Goal: Task Accomplishment & Management: Manage account settings

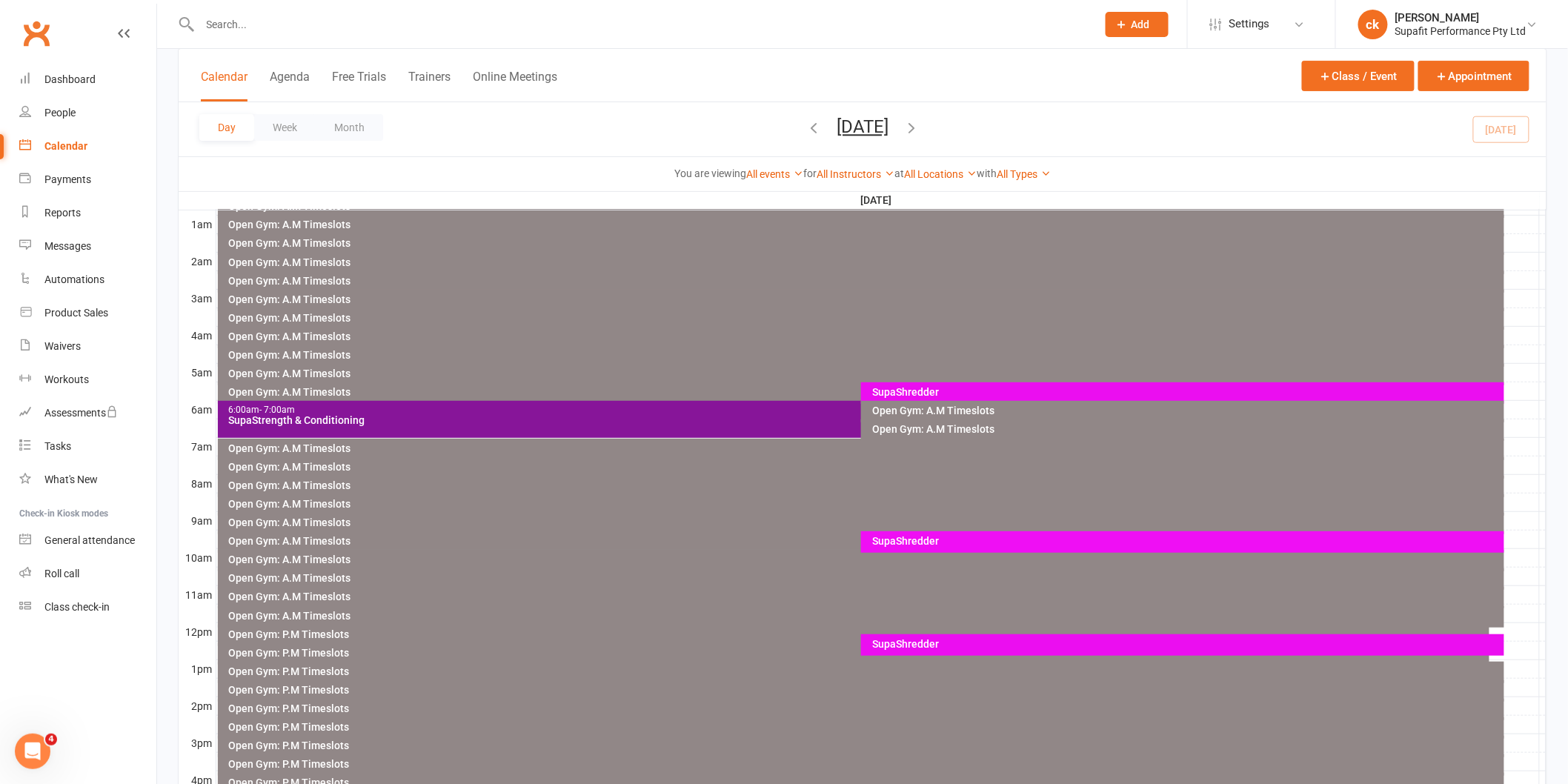
click at [263, 23] on input "text" at bounding box center [641, 24] width 891 height 21
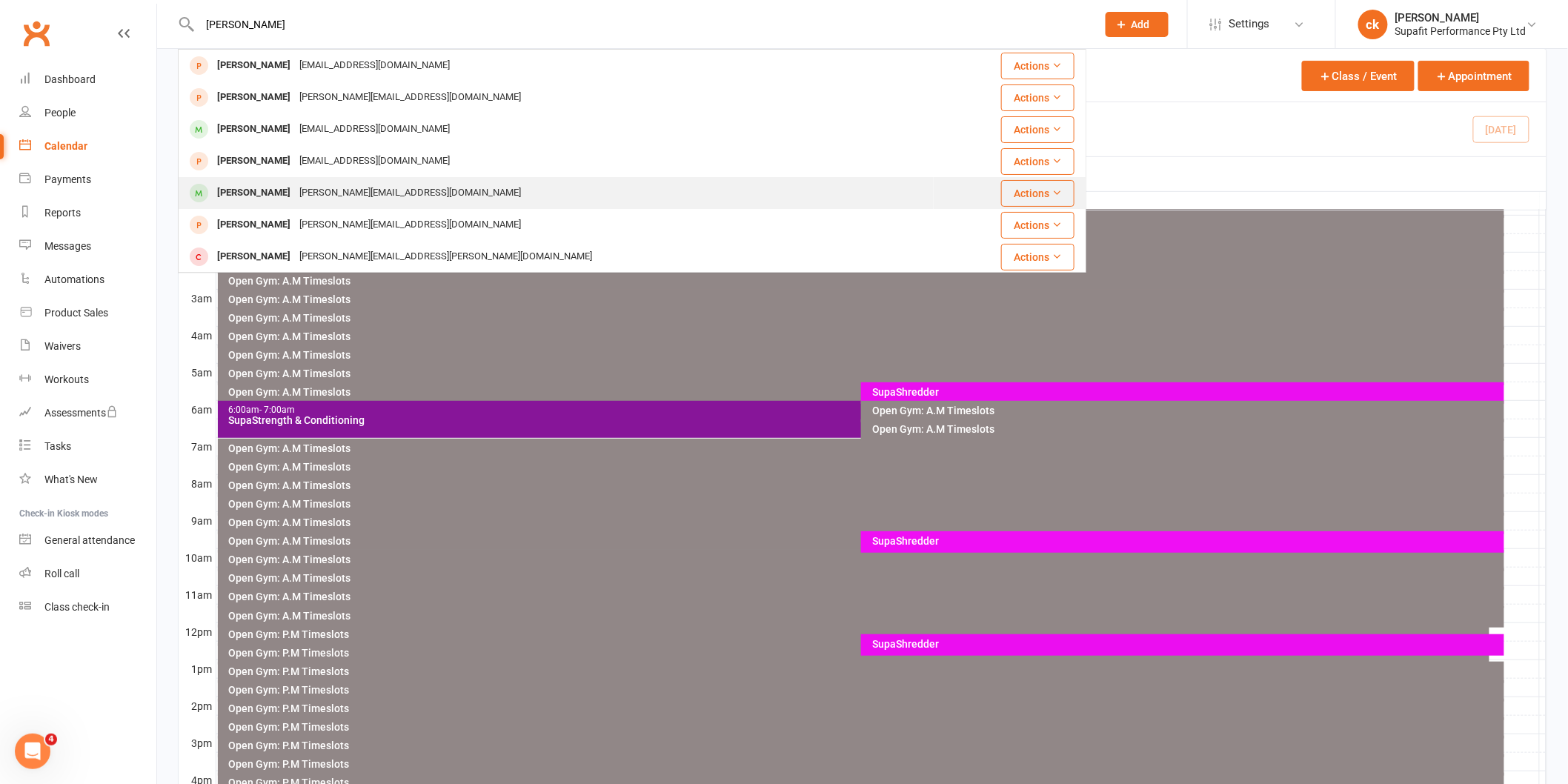
type input "[PERSON_NAME]"
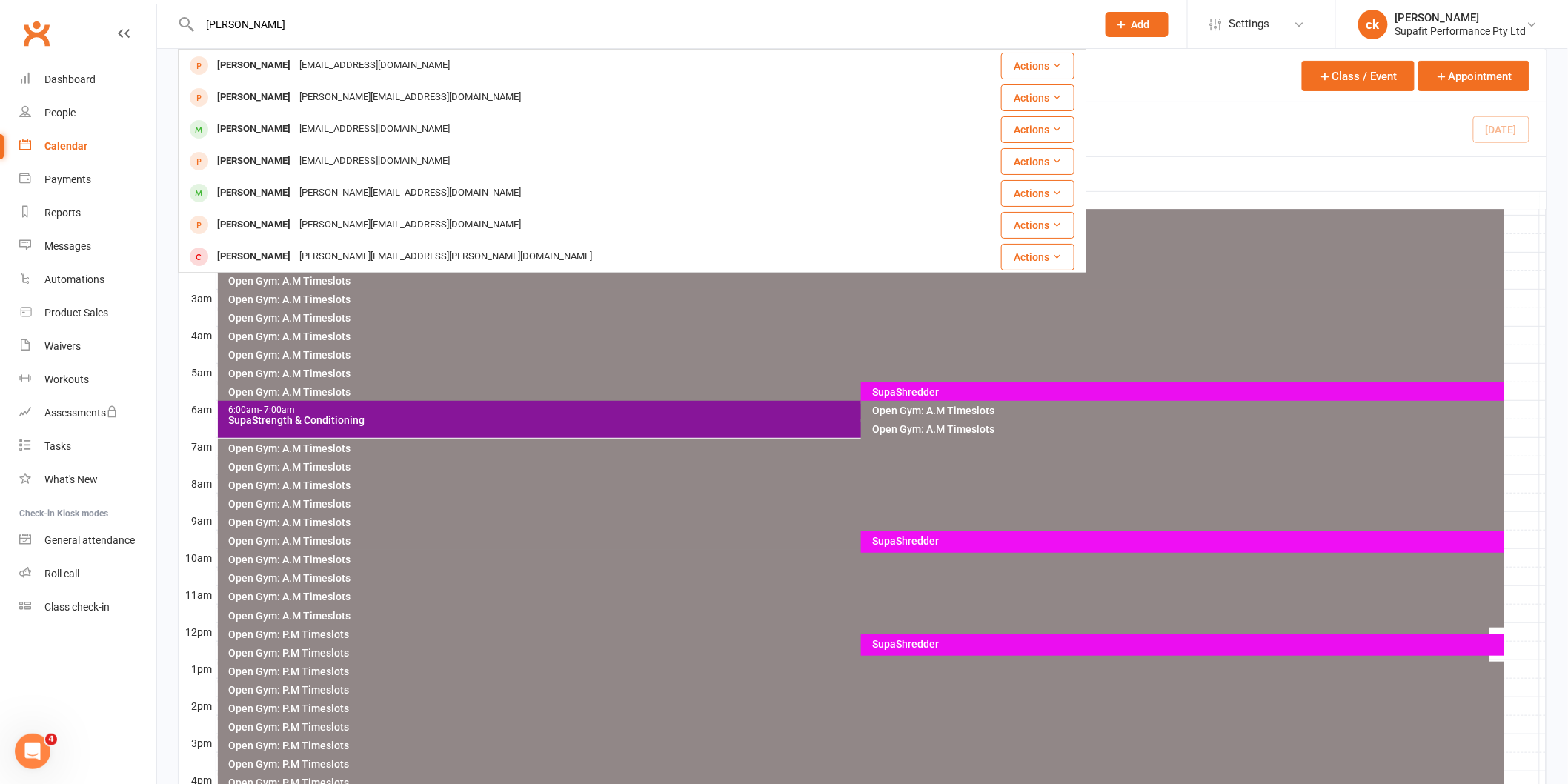
click at [260, 197] on div "[PERSON_NAME]" at bounding box center [254, 193] width 82 height 21
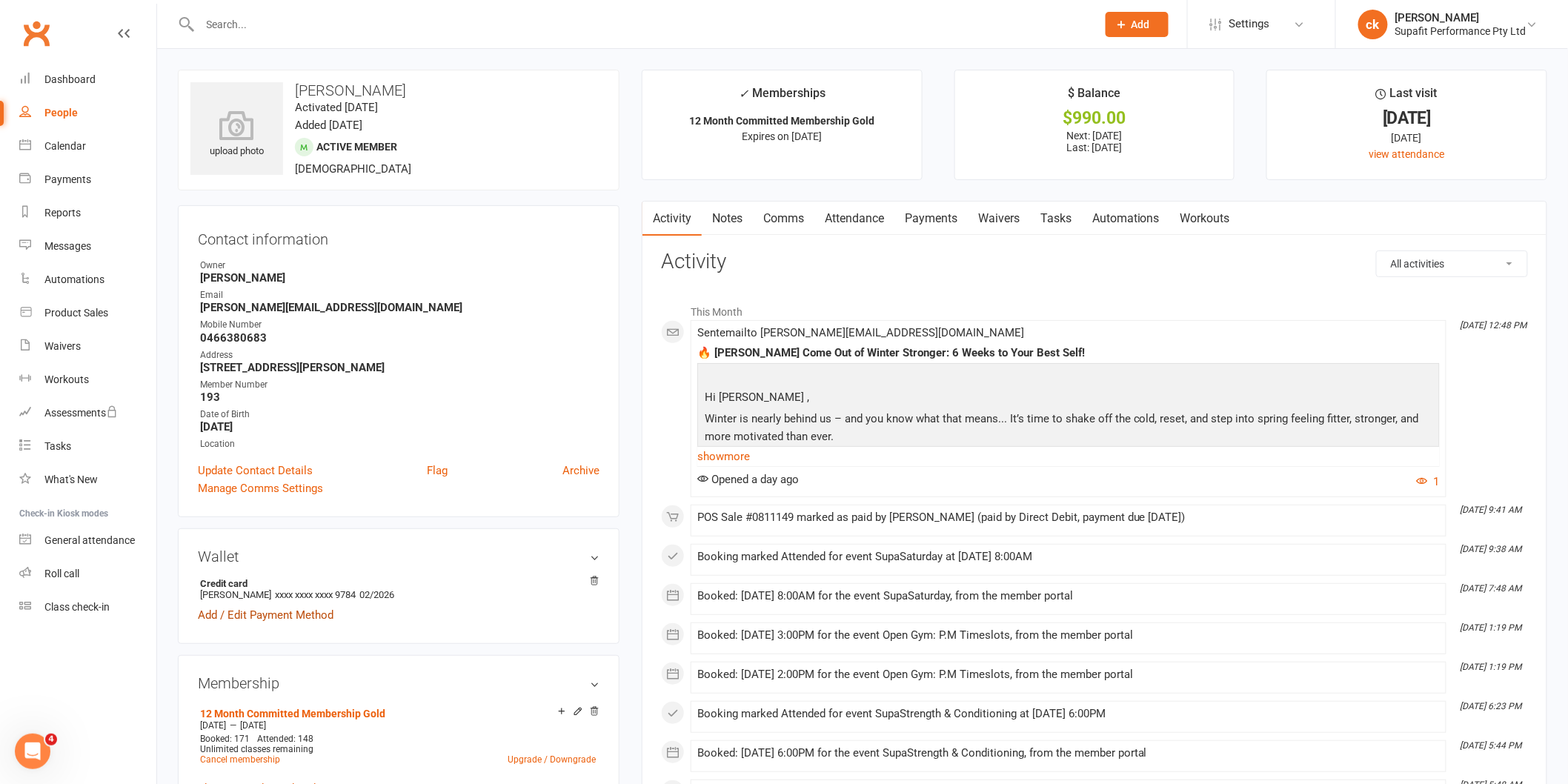
click at [277, 619] on link "Add / Edit Payment Method" at bounding box center [266, 615] width 136 height 18
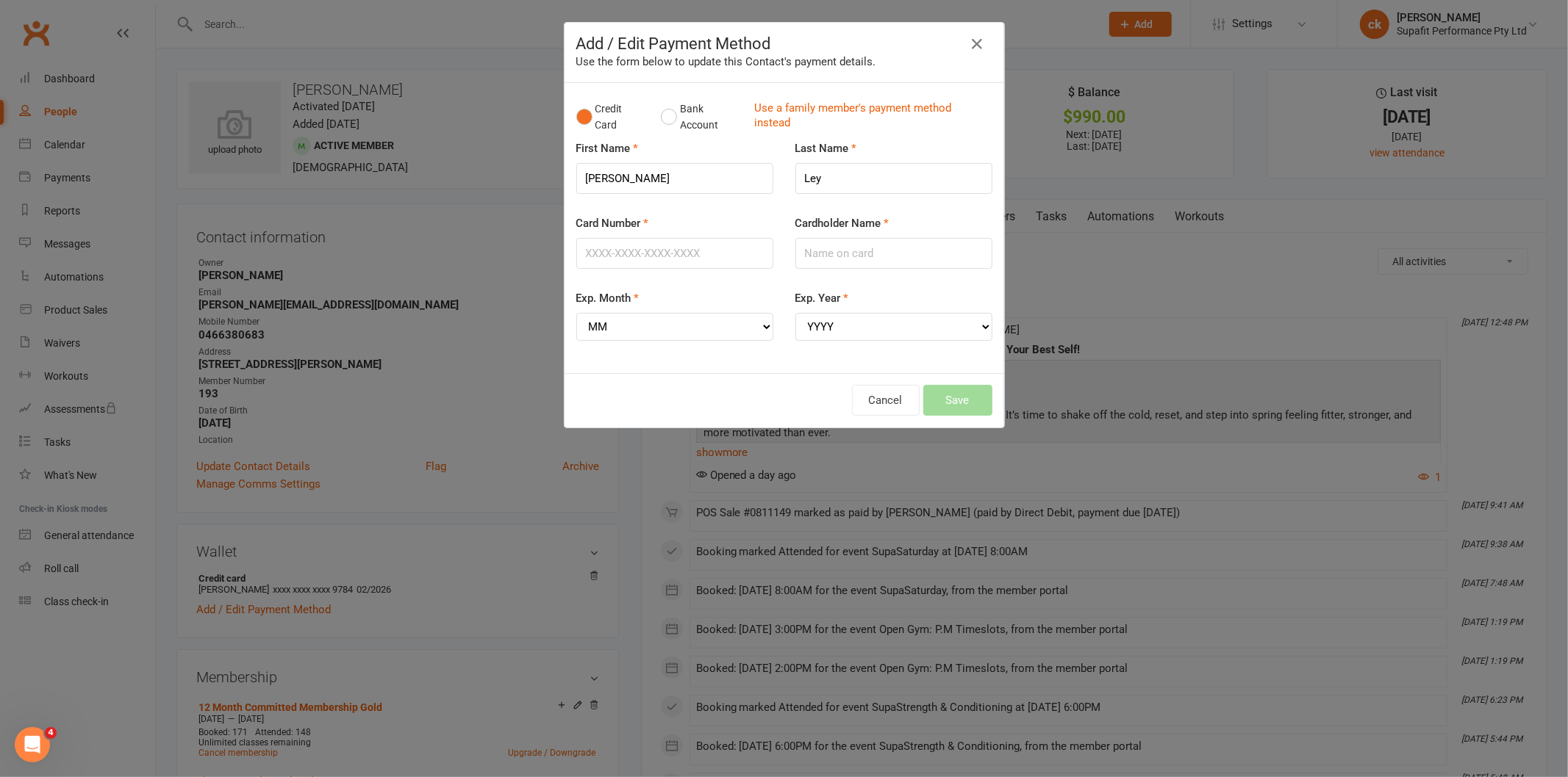
click at [650, 111] on div "Credit Card Bank Account Use a family member's payment method instead" at bounding box center [784, 117] width 416 height 45
click at [661, 115] on button "Bank Account" at bounding box center [702, 117] width 82 height 45
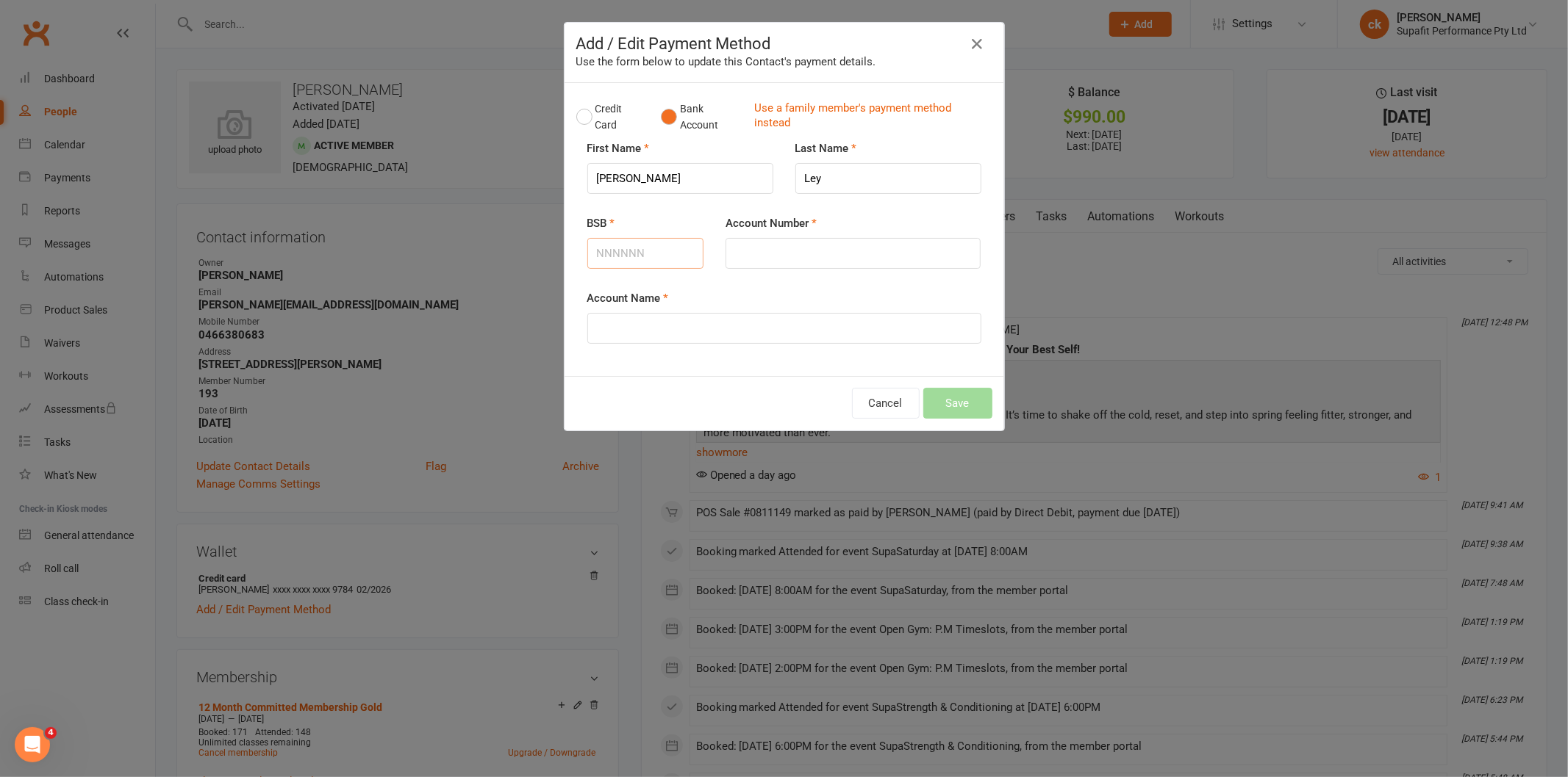
click at [631, 248] on input "BSB" at bounding box center [645, 253] width 117 height 31
type input "112879"
click at [739, 259] on input "Account Number" at bounding box center [853, 253] width 255 height 31
type input "497493680"
click at [691, 327] on input "Account Name" at bounding box center [784, 328] width 394 height 31
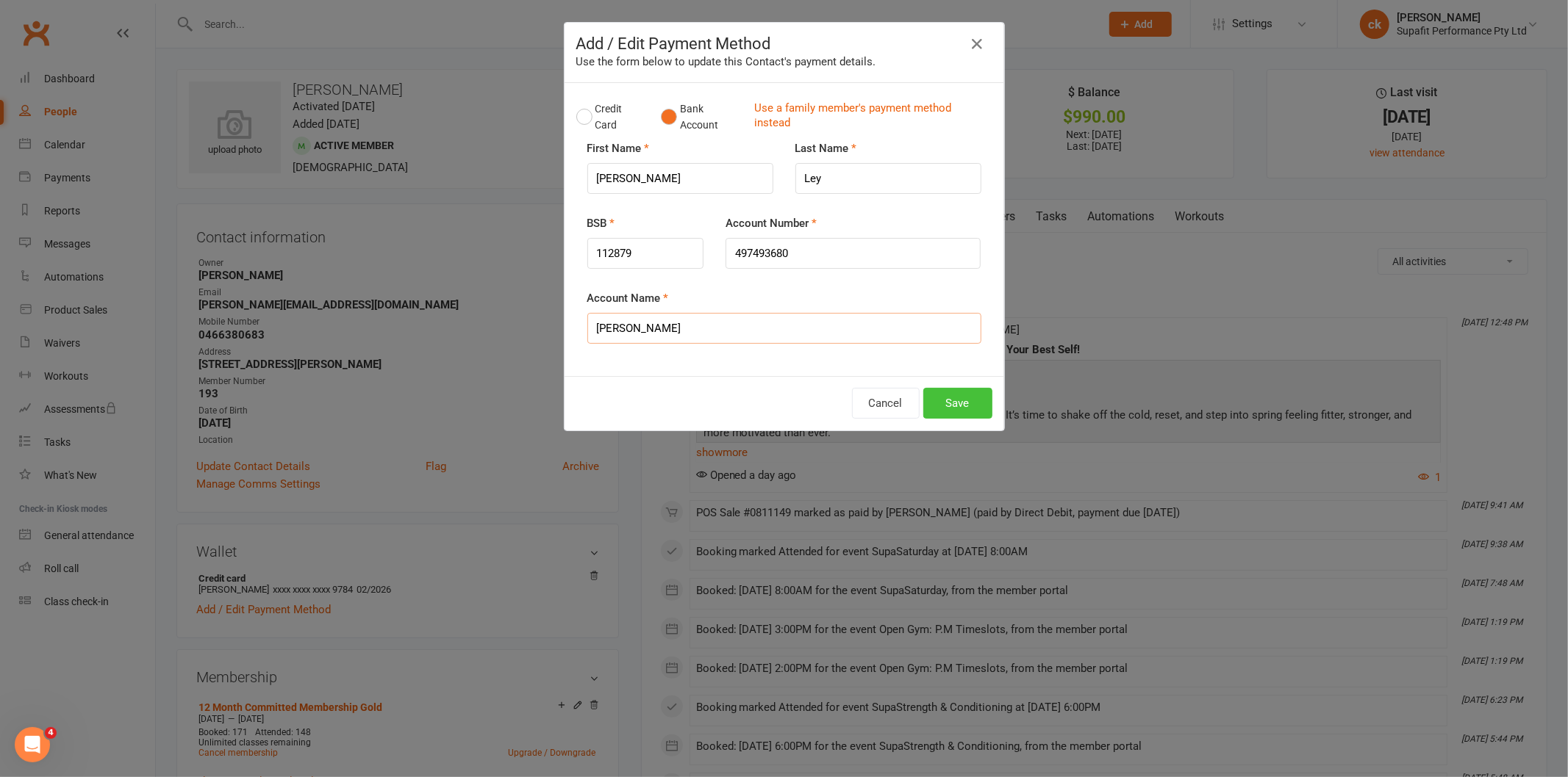
type input "[PERSON_NAME]"
click at [942, 402] on button "Save" at bounding box center [957, 403] width 69 height 31
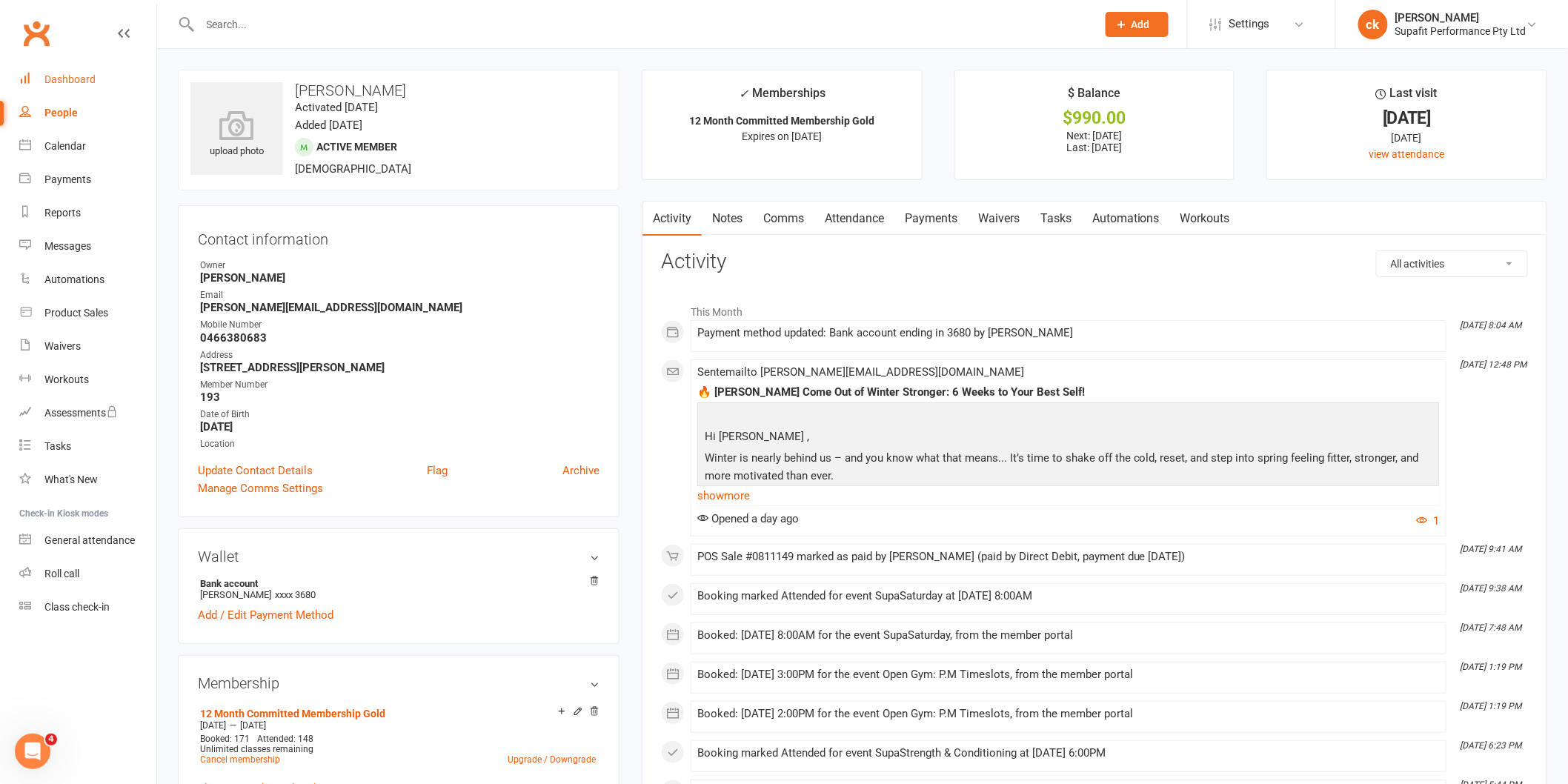
click at [86, 75] on div "Dashboard" at bounding box center [69, 79] width 51 height 12
